Goal: Transaction & Acquisition: Purchase product/service

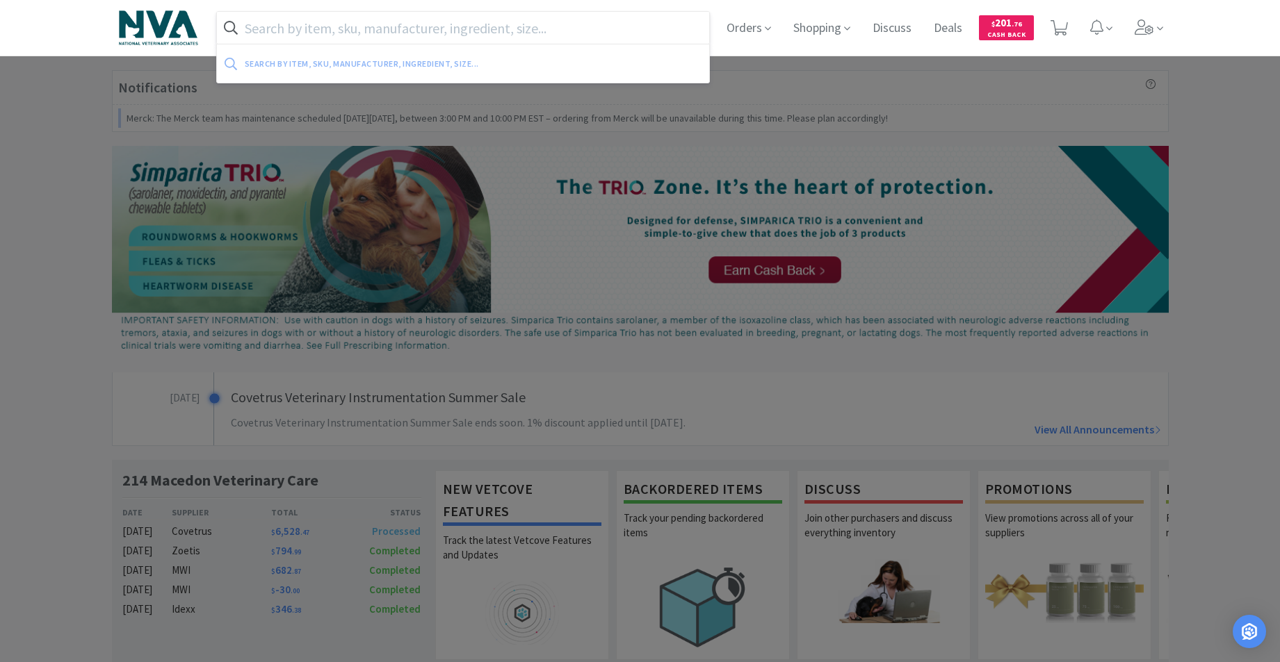
click at [423, 39] on input "text" at bounding box center [463, 28] width 493 height 32
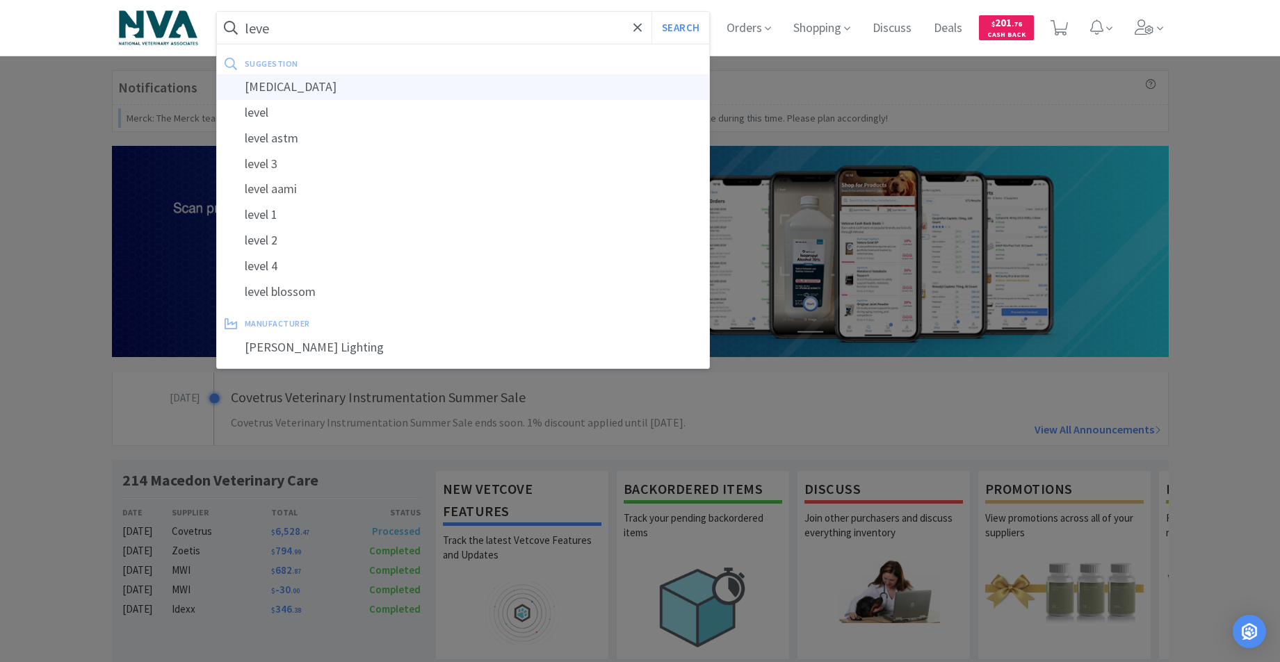
click at [316, 84] on div "[MEDICAL_DATA]" at bounding box center [463, 87] width 493 height 26
type input "[MEDICAL_DATA]"
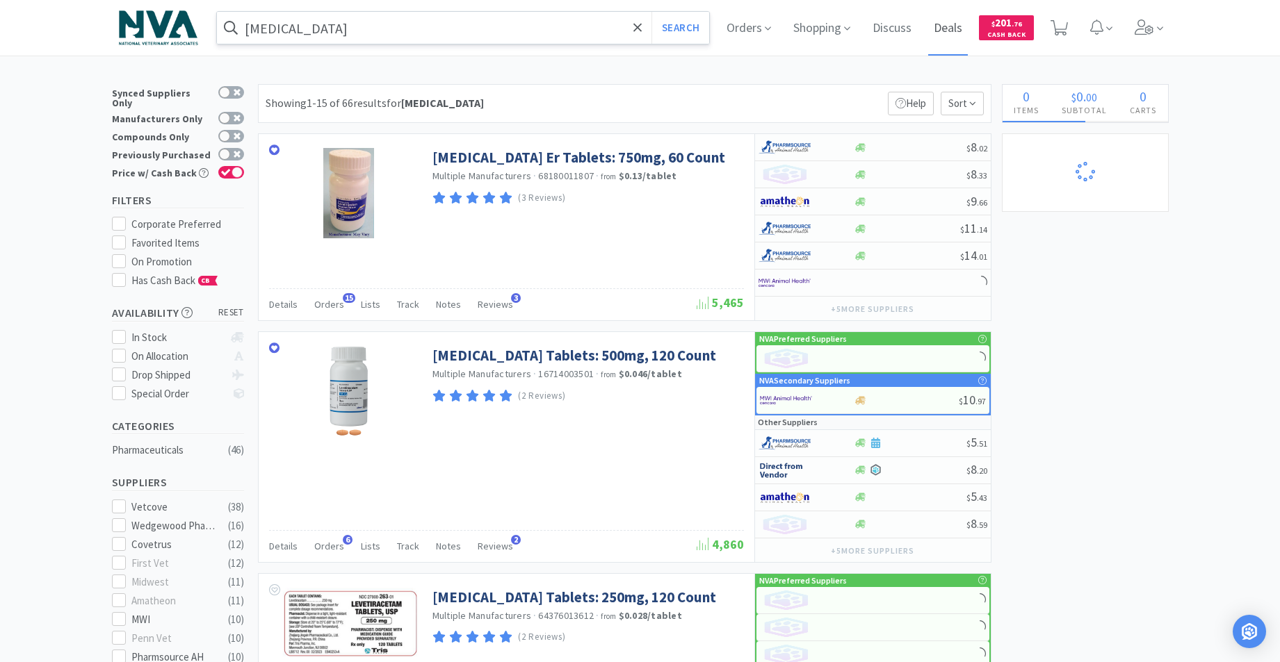
select select "2"
select select "1"
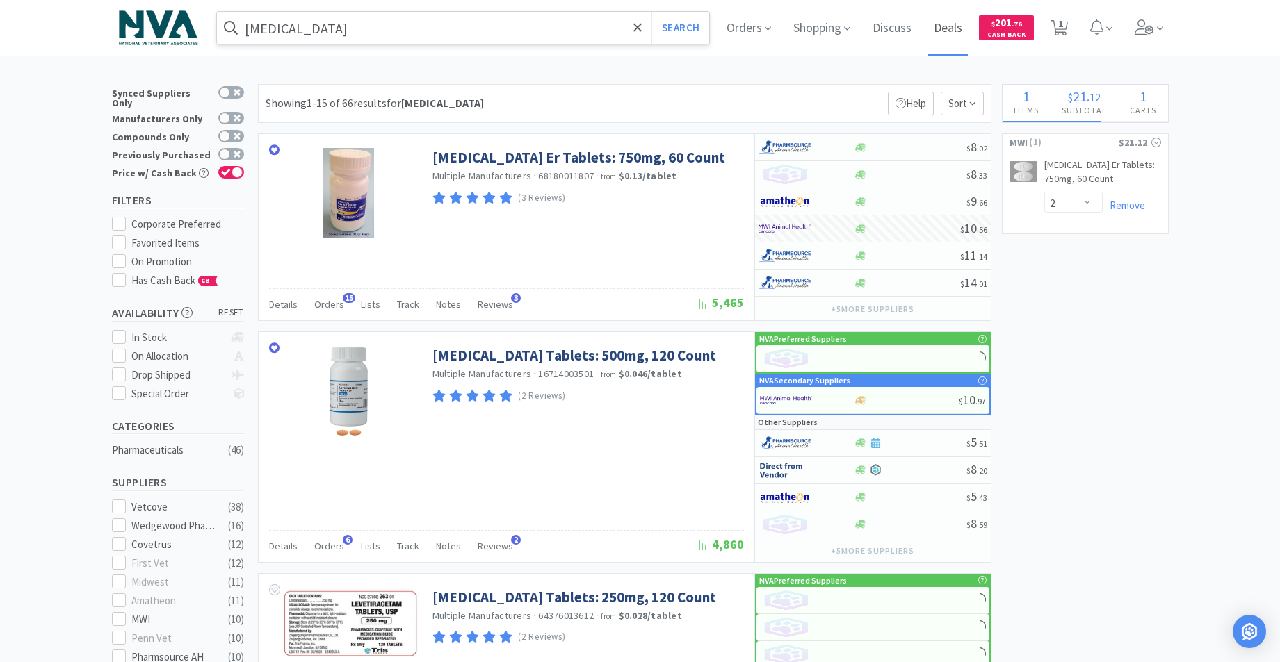
select select "1"
select select "2"
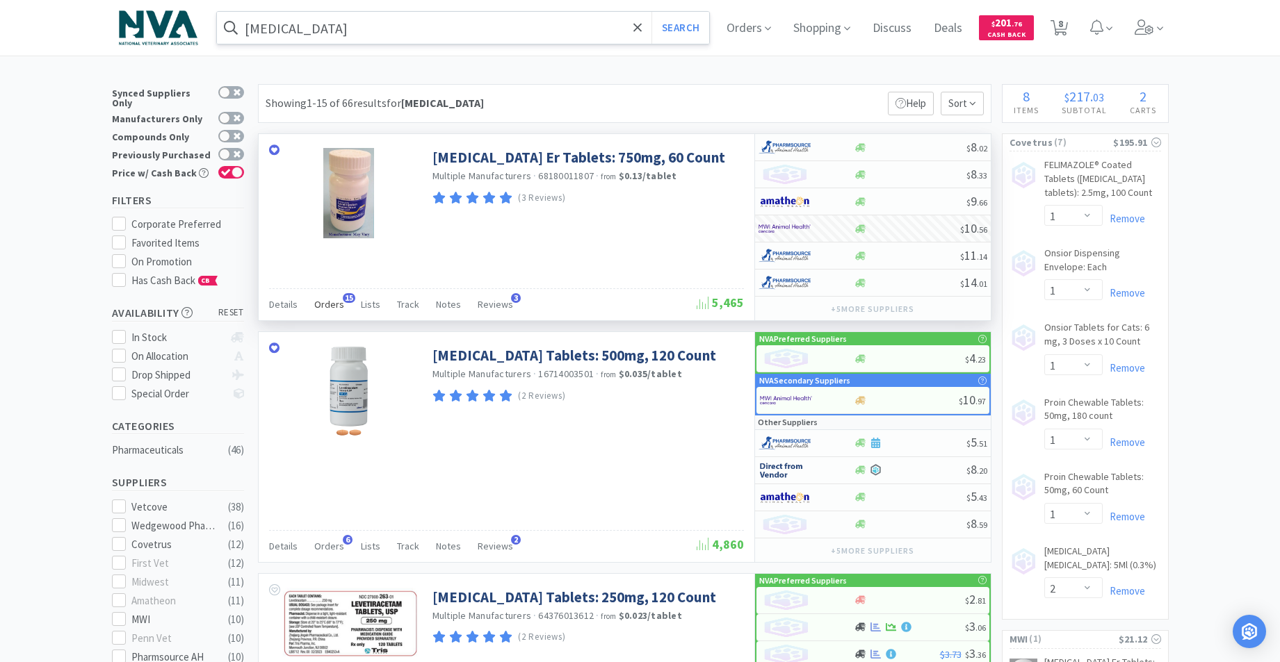
click at [329, 309] on span "Orders" at bounding box center [329, 304] width 30 height 13
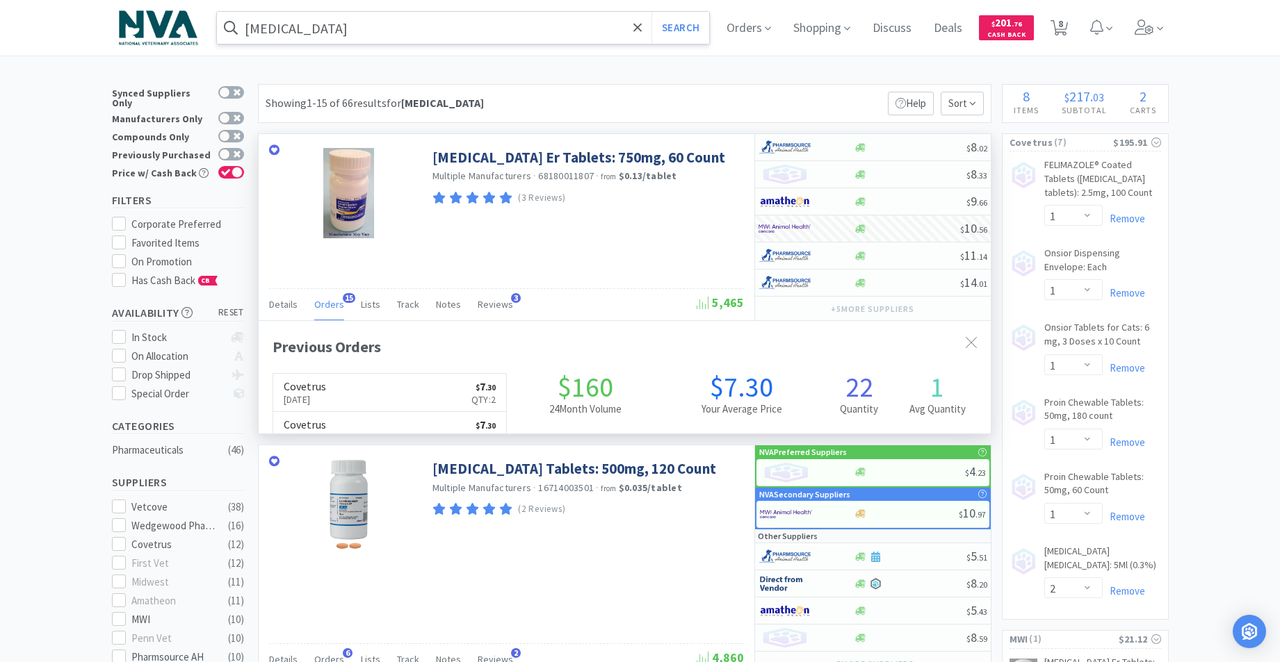
scroll to position [373, 732]
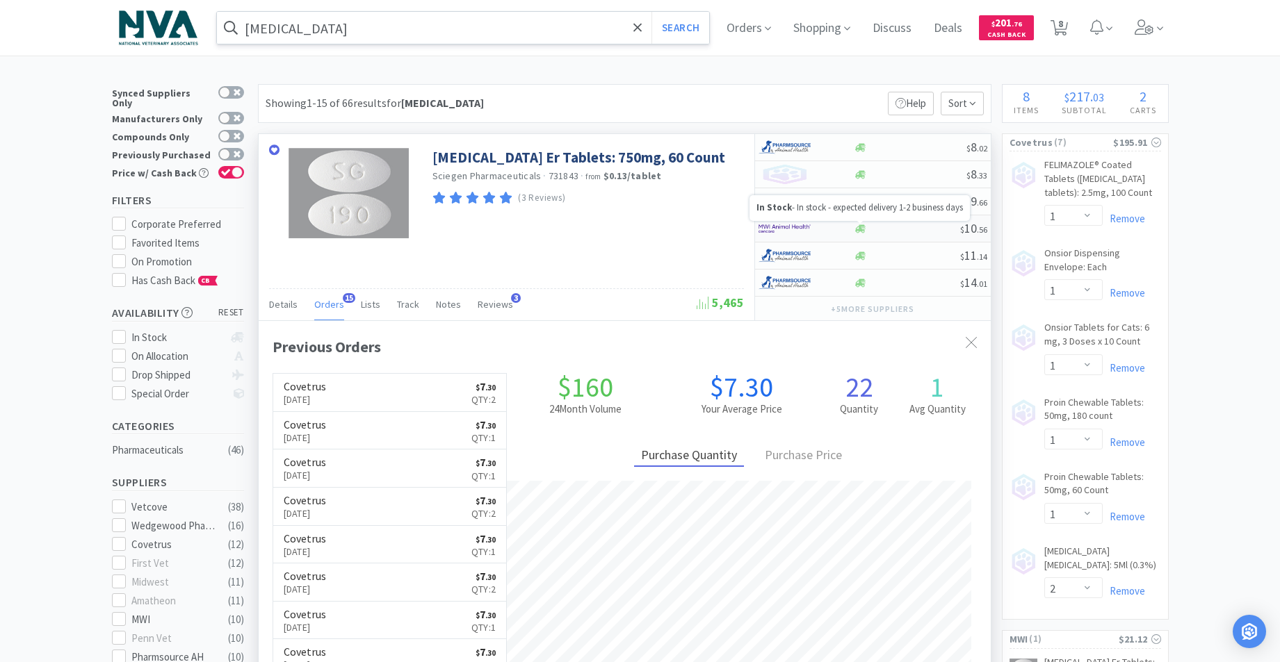
click at [862, 231] on icon at bounding box center [860, 228] width 10 height 8
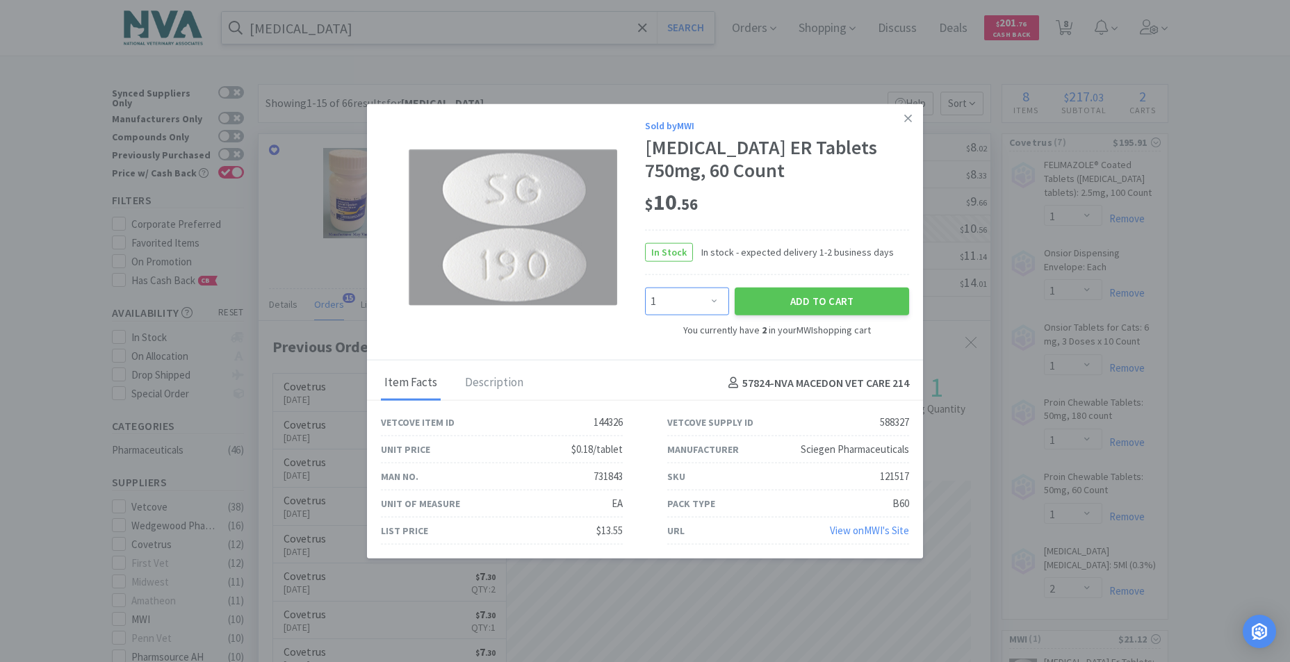
click at [711, 301] on select "Enter Quantity 1 2 3 4 5 6 7 8 9 10 11 12 13 14 15 16 17 18 19 20 Enter Quantity" at bounding box center [687, 301] width 84 height 28
select select "2"
click at [645, 287] on select "Enter Quantity 1 2 3 4 5 6 7 8 9 10 11 12 13 14 15 16 17 18 19 20 Enter Quantity" at bounding box center [687, 301] width 84 height 28
click at [820, 297] on button "Add to Cart" at bounding box center [822, 301] width 174 height 28
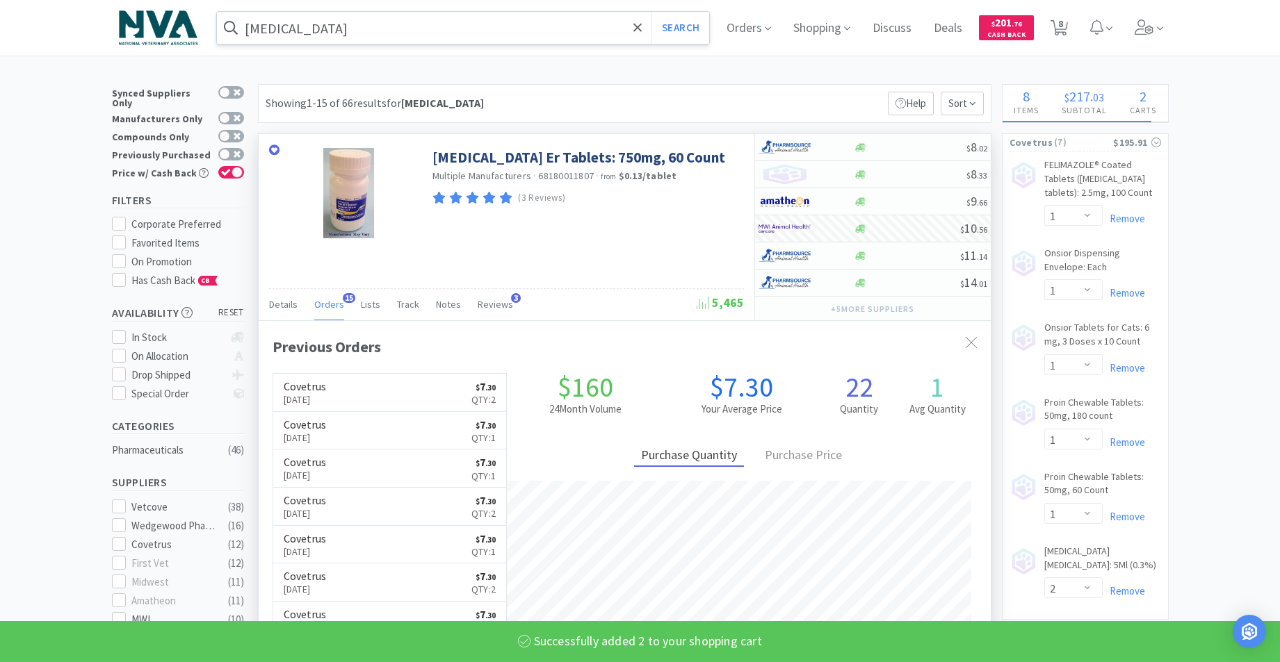
select select "4"
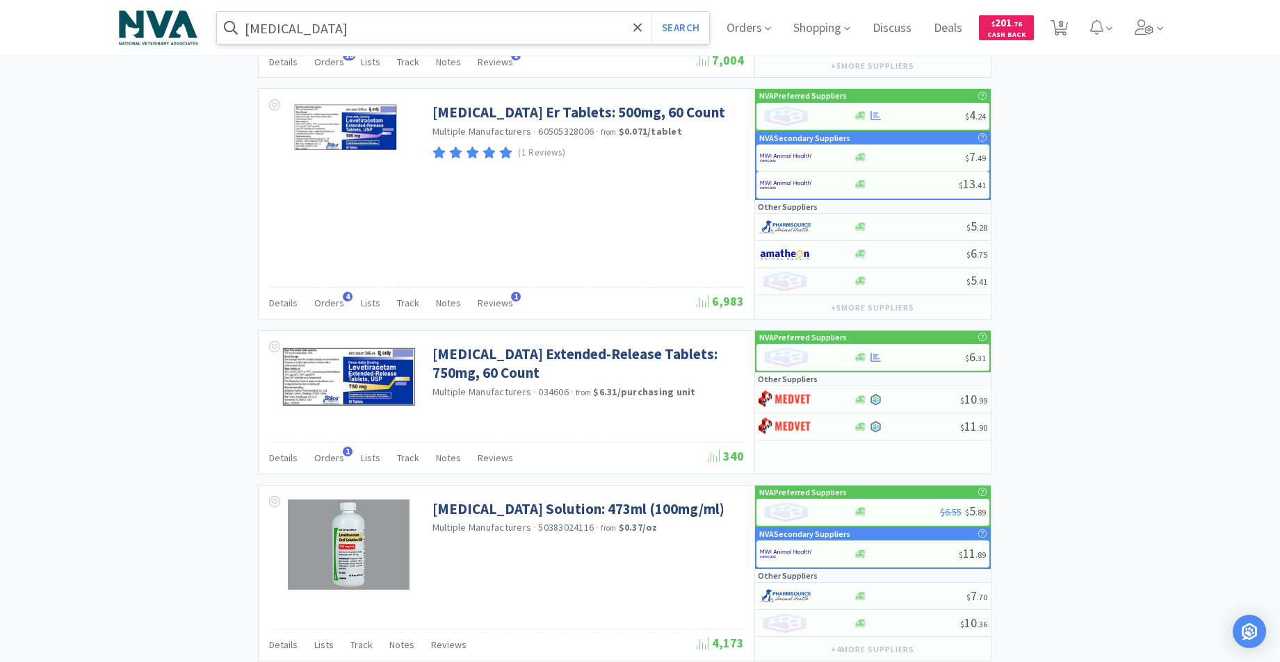
scroll to position [1184, 0]
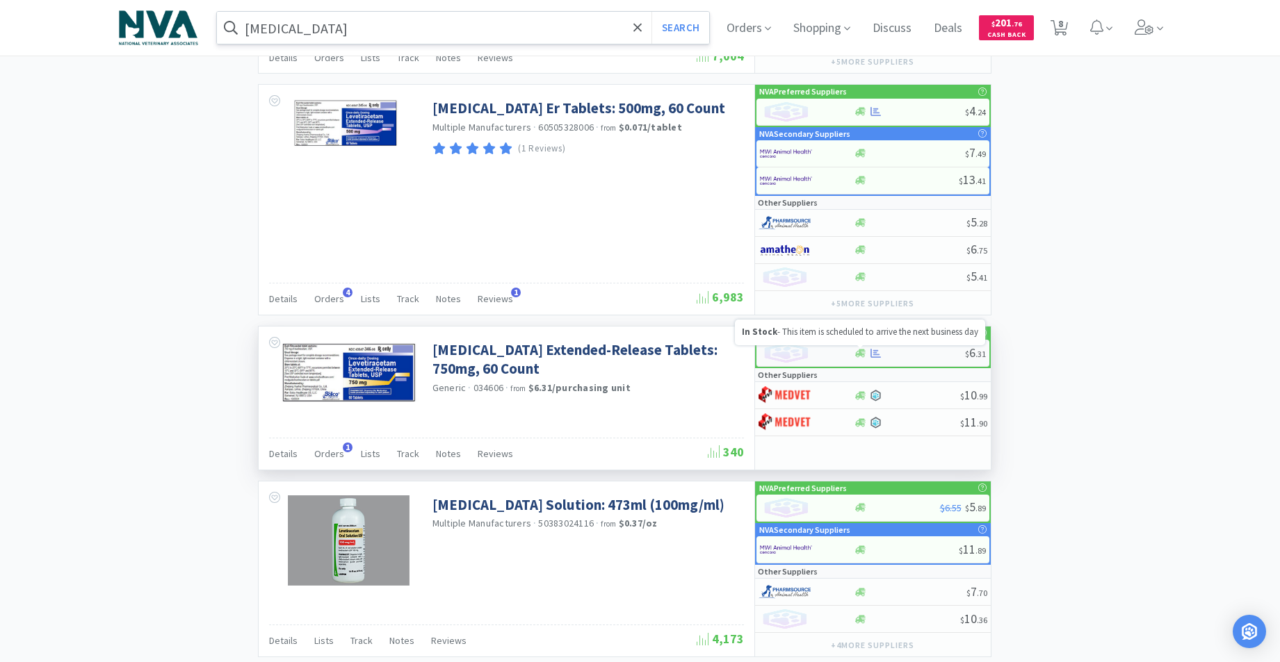
click at [863, 355] on icon at bounding box center [860, 353] width 10 height 10
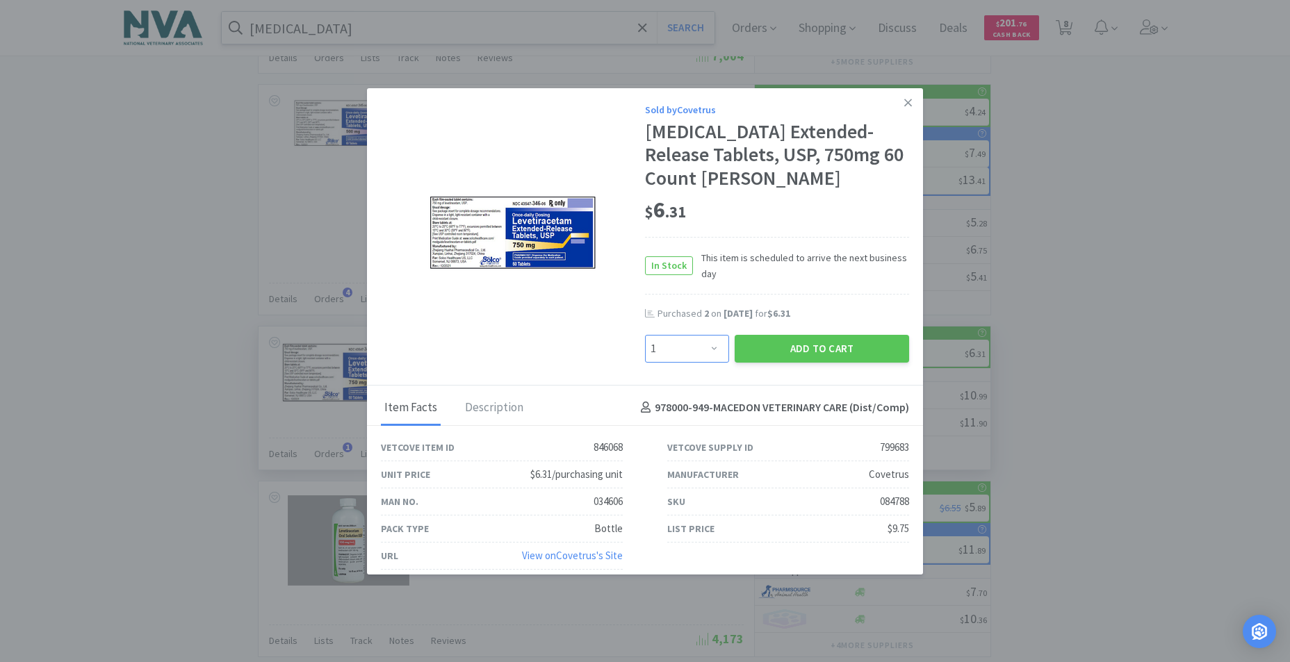
click at [709, 345] on select "Enter Quantity 1 2 3 4 5 6 7 8 9 10 11 12 13 14 15 16 17 18 19 20 Enter Quantity" at bounding box center [687, 349] width 84 height 28
select select "2"
click at [645, 335] on select "Enter Quantity 1 2 3 4 5 6 7 8 9 10 11 12 13 14 15 16 17 18 19 20 Enter Quantity" at bounding box center [687, 349] width 84 height 28
click at [756, 348] on button "Add to Cart" at bounding box center [822, 349] width 174 height 28
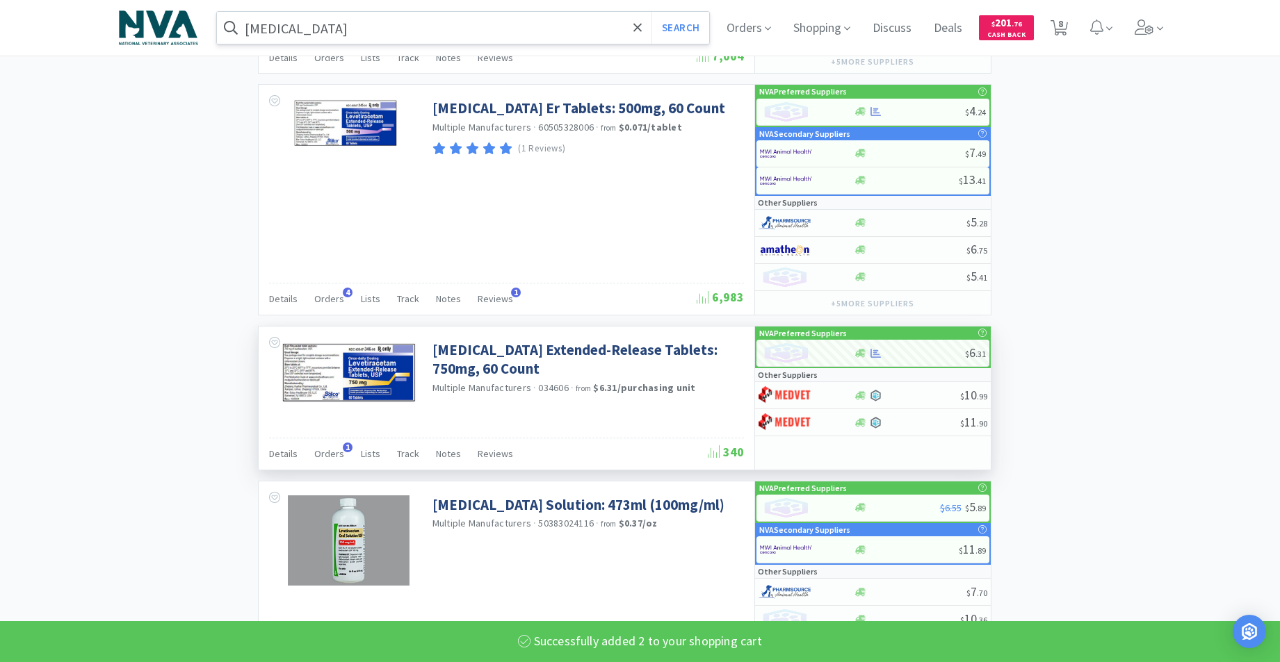
select select "2"
select select "1"
select select "2"
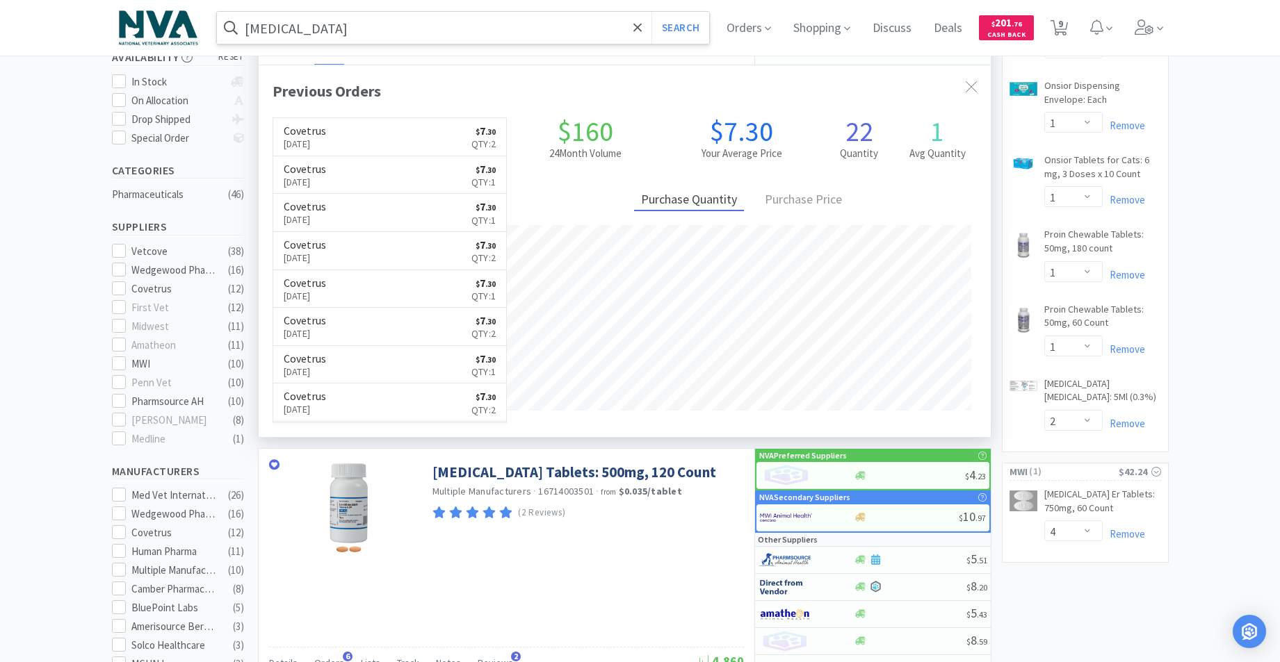
scroll to position [286, 0]
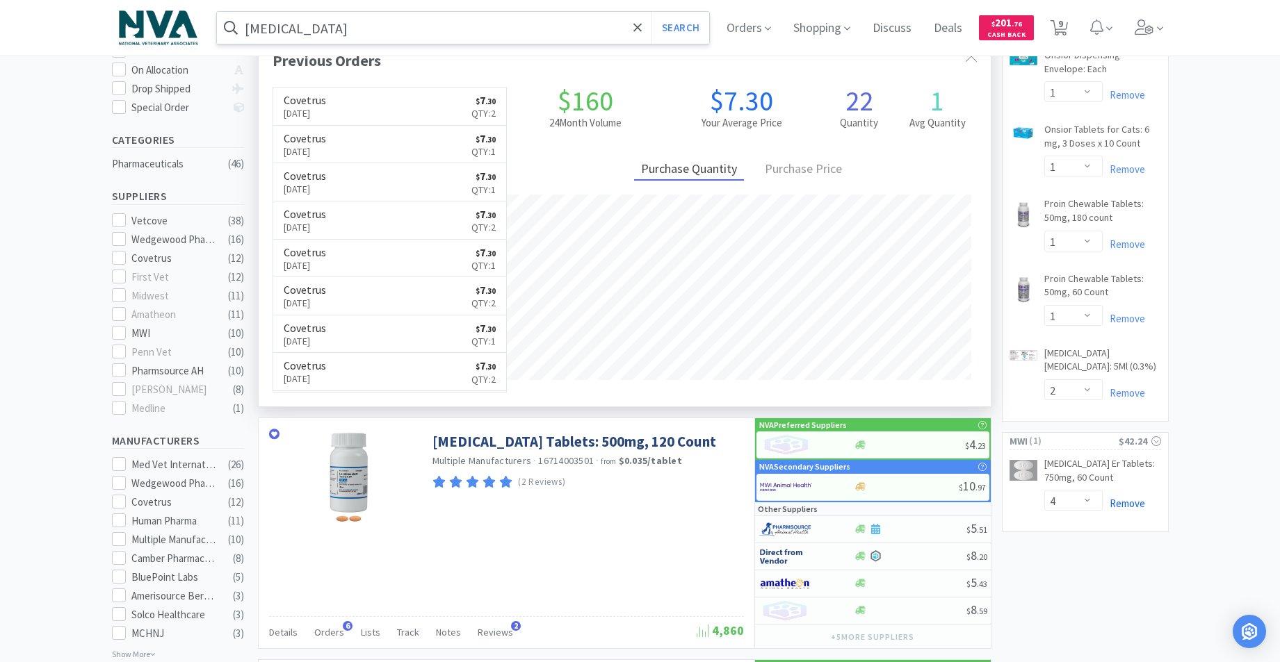
click at [1121, 502] on link "Remove" at bounding box center [1123, 503] width 42 height 13
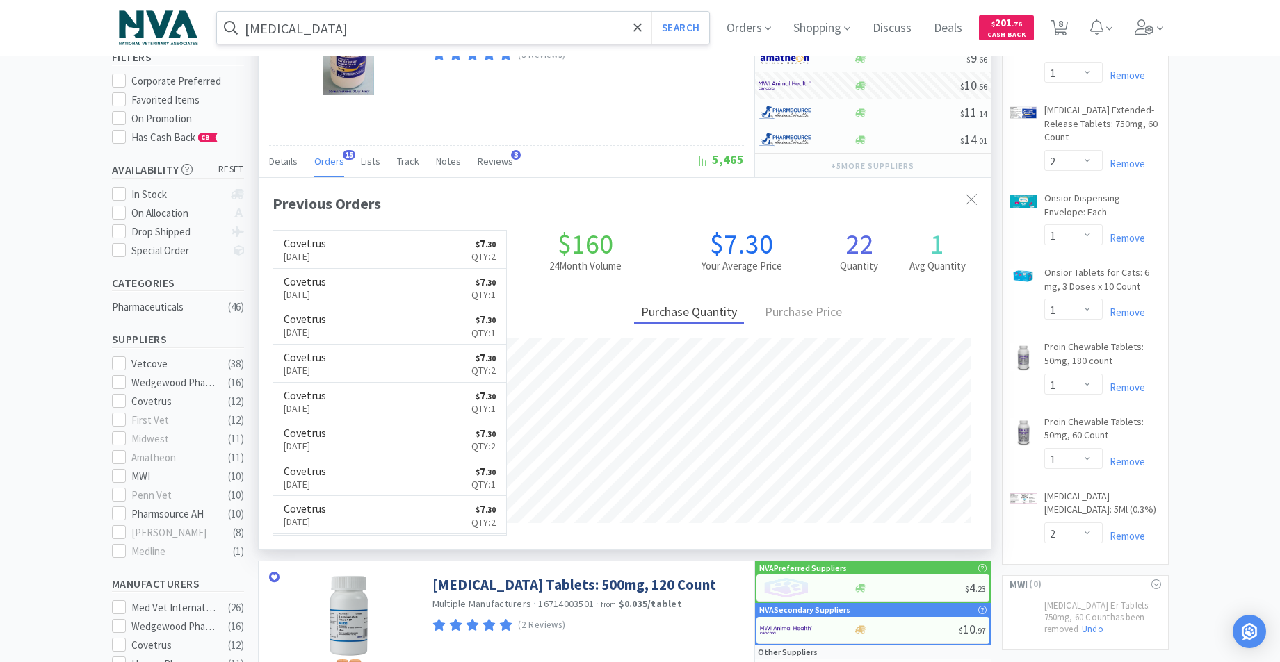
scroll to position [0, 0]
